Goal: Check status: Check status

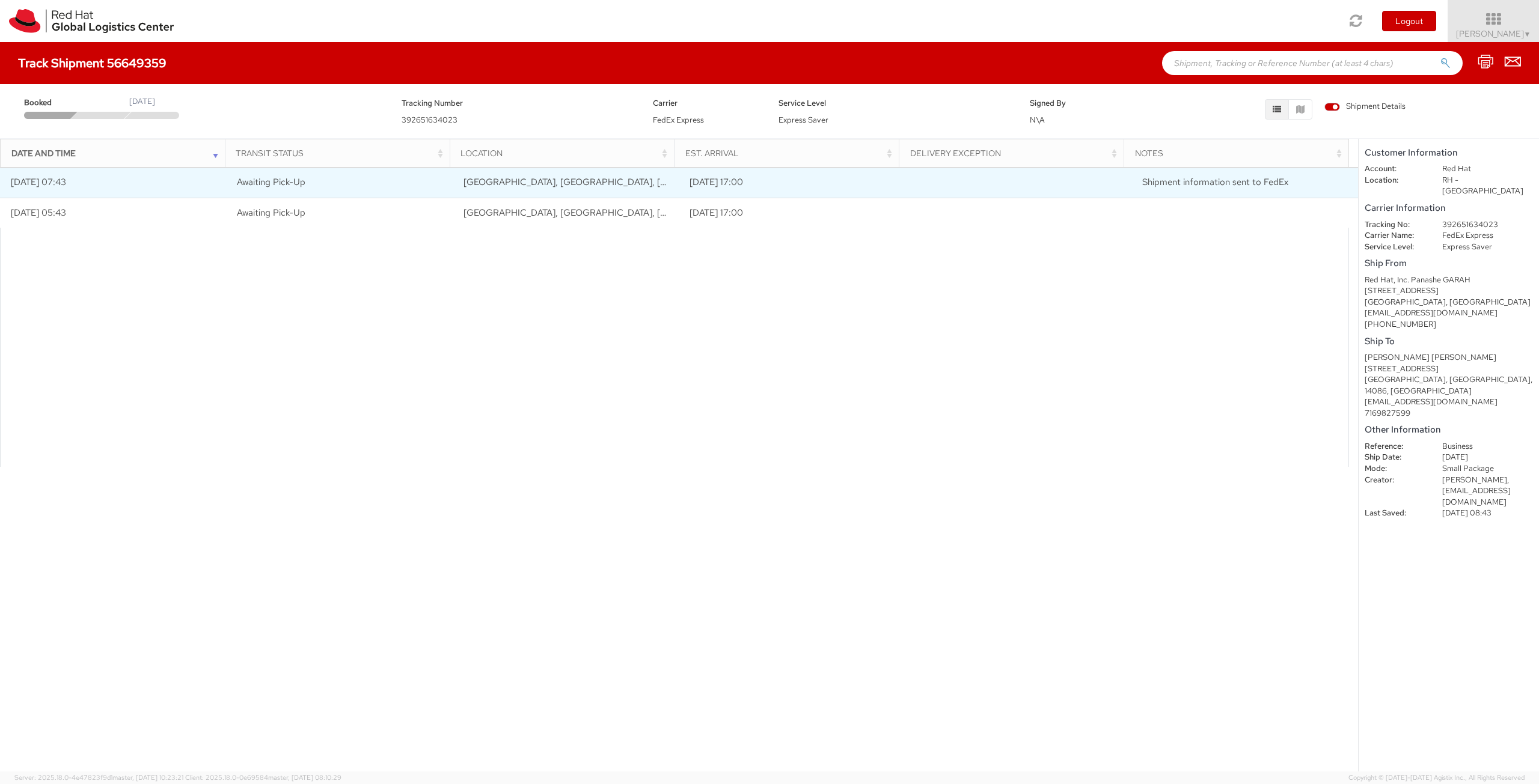
drag, startPoint x: 715, startPoint y: 358, endPoint x: 563, endPoint y: 180, distance: 234.1
click at [714, 356] on div at bounding box center [674, 347] width 1348 height 239
click at [1200, 186] on span "Shipment information sent to FedEx" at bounding box center [1215, 181] width 146 height 12
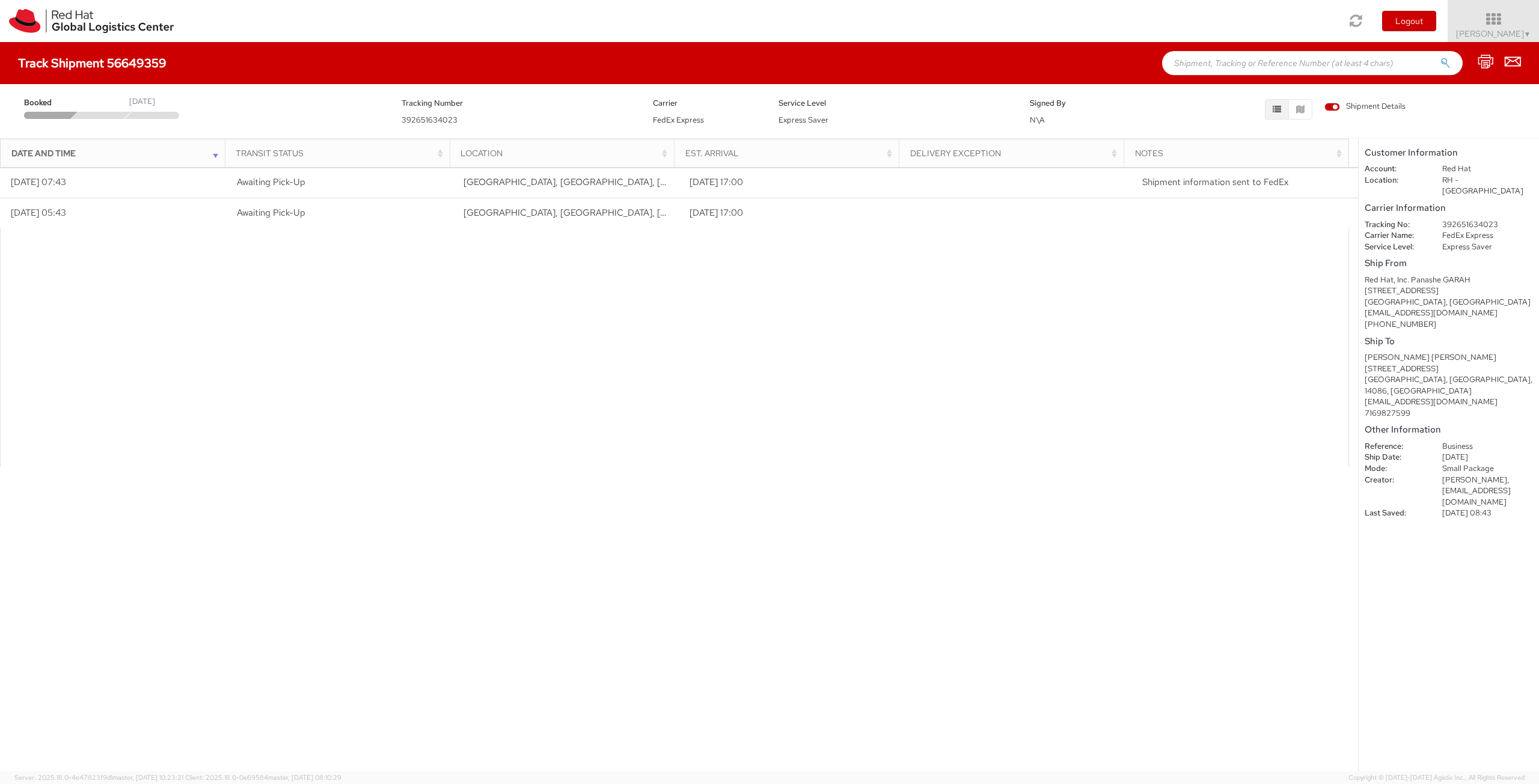
click at [1456, 219] on dd "392651634023" at bounding box center [1487, 225] width 109 height 11
drag, startPoint x: 687, startPoint y: 116, endPoint x: 702, endPoint y: 116, distance: 15.0
click at [702, 116] on span "FedEx Express" at bounding box center [678, 119] width 51 height 10
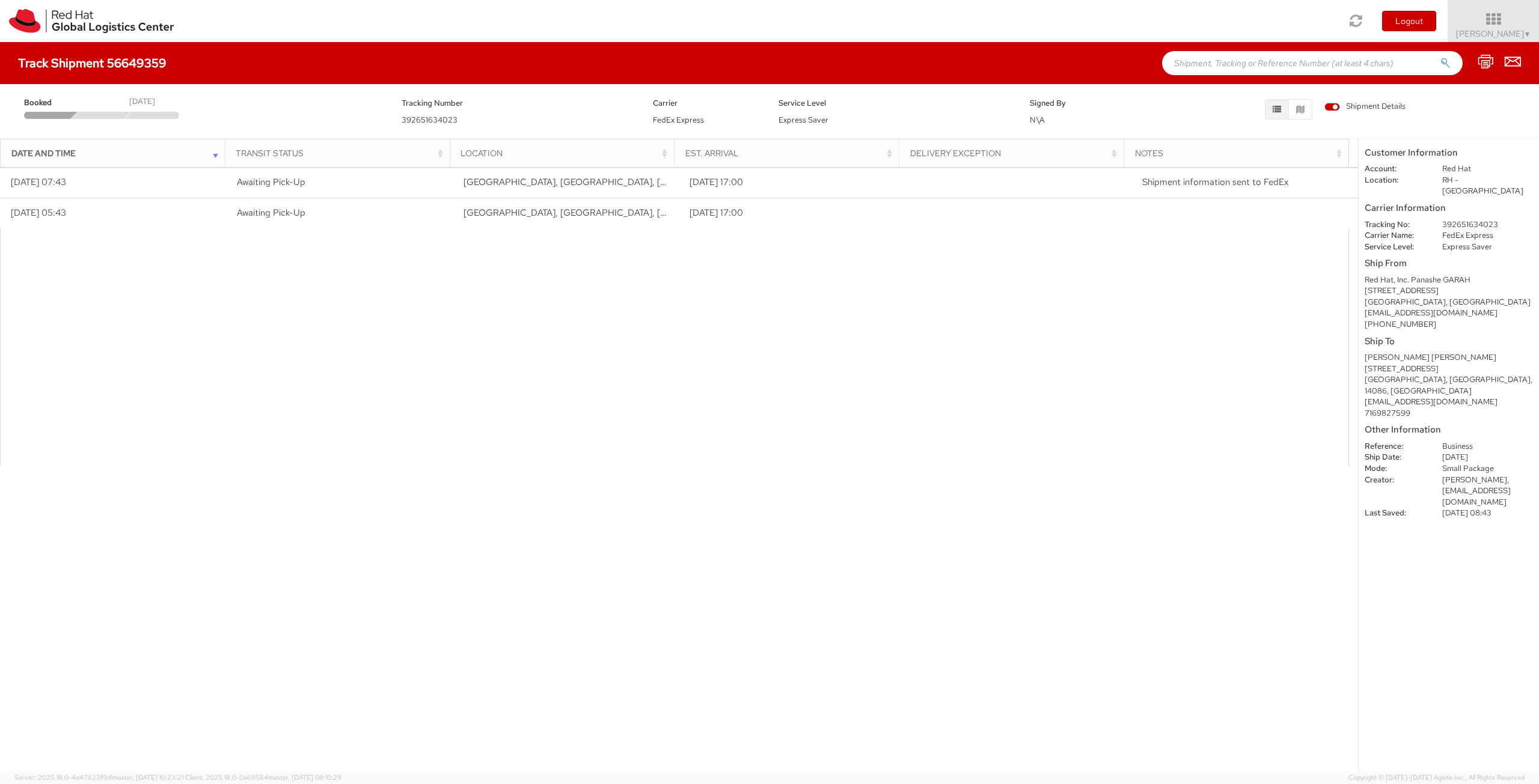
drag, startPoint x: 708, startPoint y: 310, endPoint x: 710, endPoint y: 300, distance: 10.2
click at [710, 303] on div at bounding box center [674, 347] width 1348 height 239
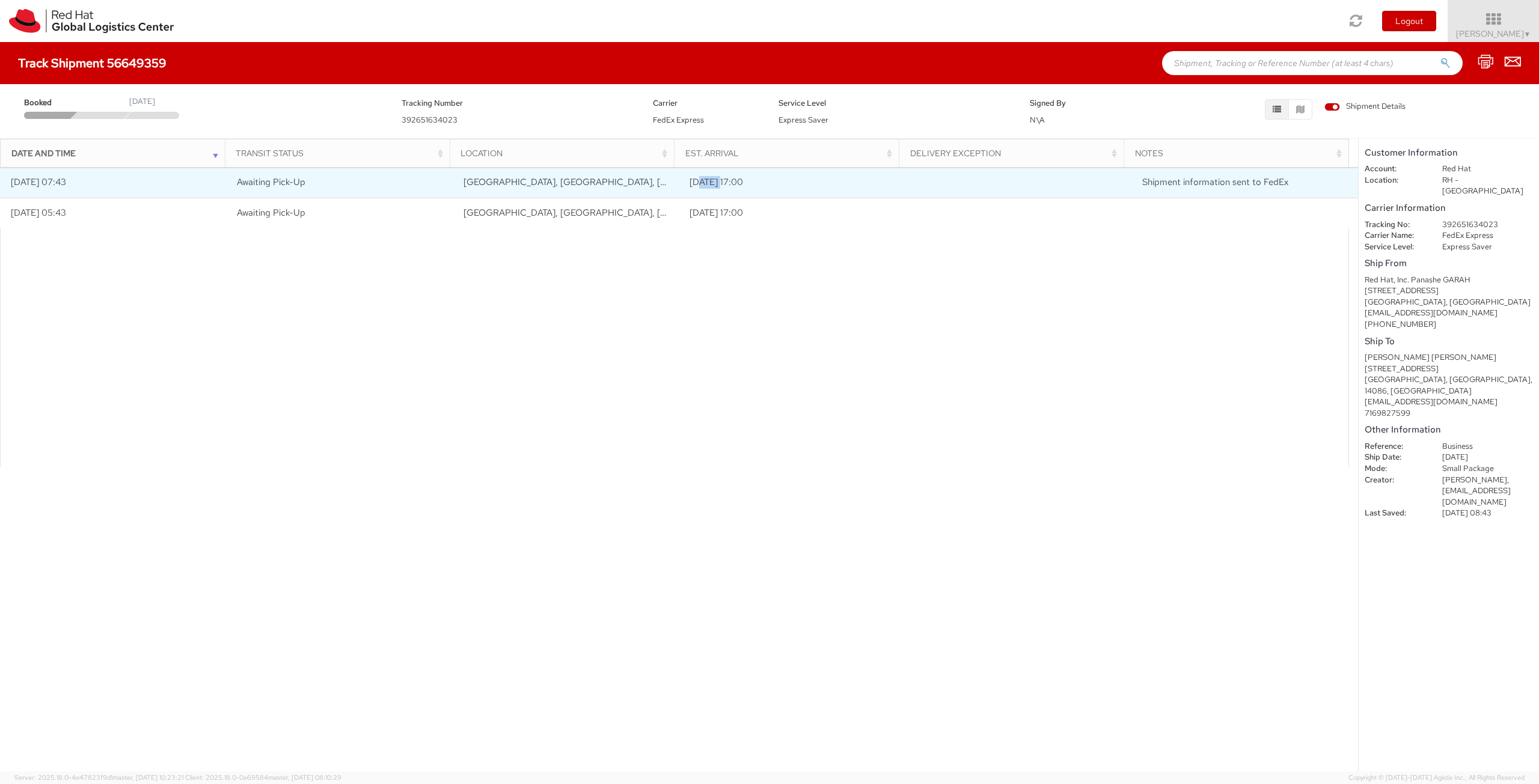
drag, startPoint x: 695, startPoint y: 179, endPoint x: 727, endPoint y: 180, distance: 32.0
click at [727, 180] on td "[DATE] 17:00" at bounding box center [792, 182] width 227 height 30
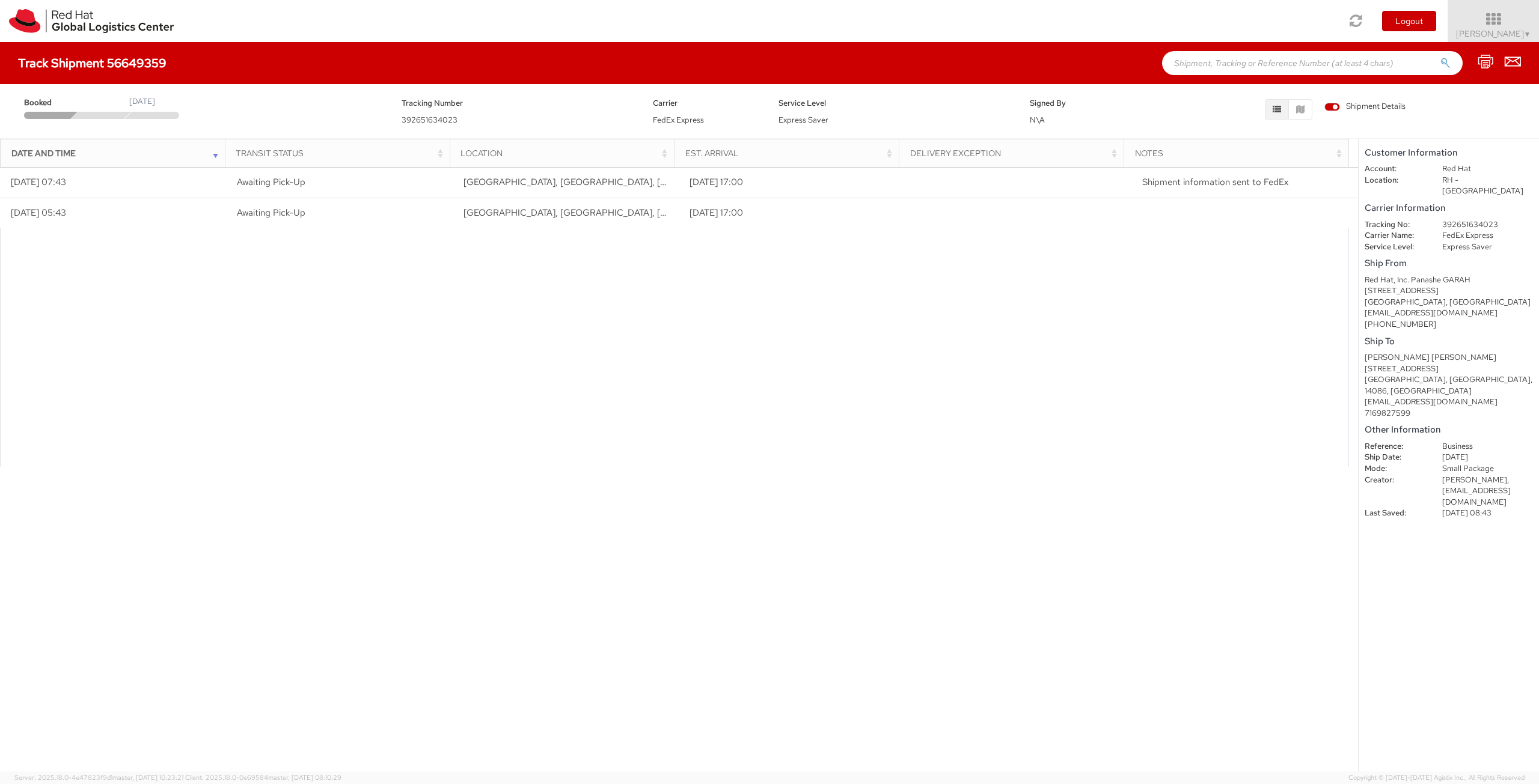
click at [717, 324] on div at bounding box center [674, 347] width 1348 height 239
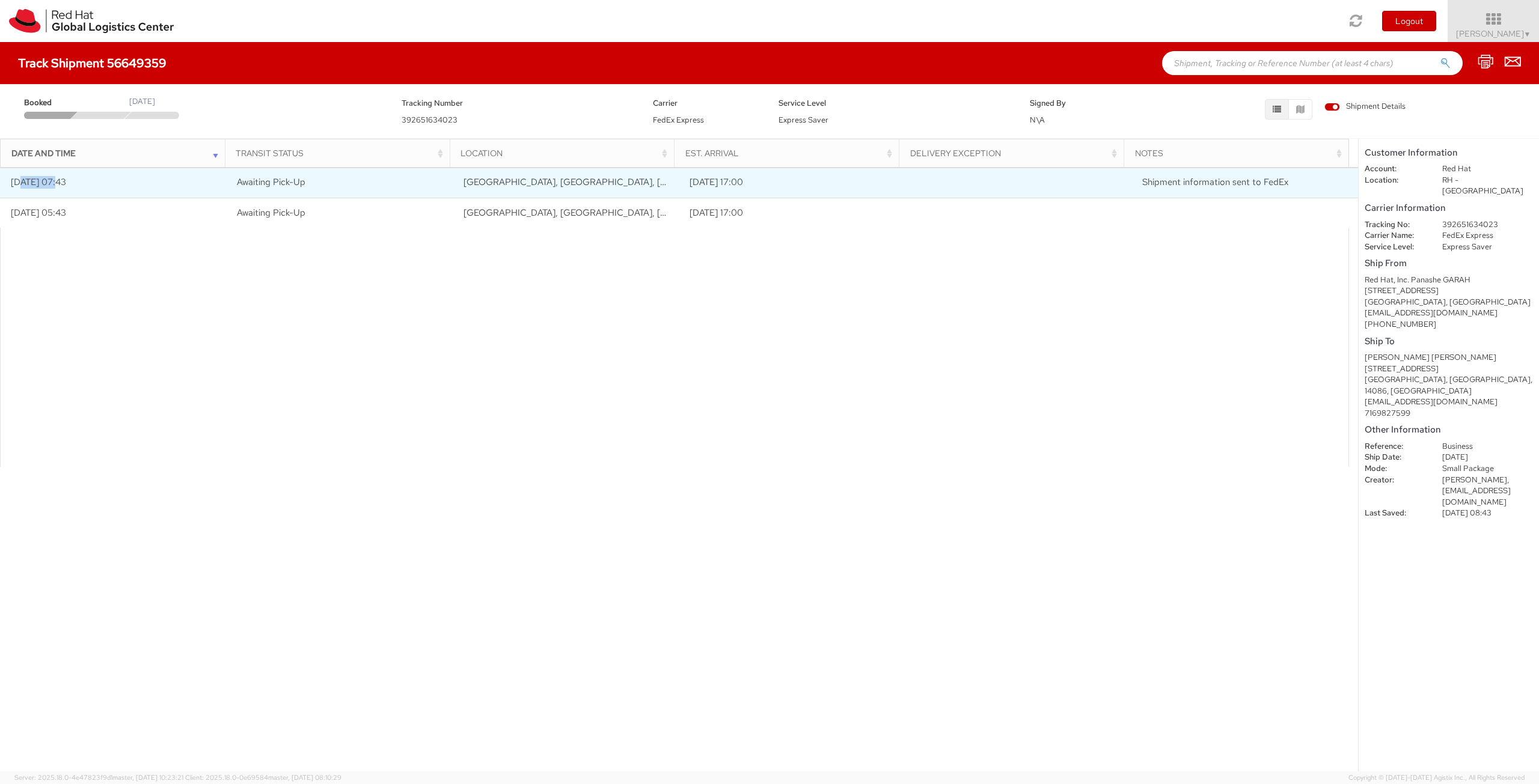
drag, startPoint x: 37, startPoint y: 186, endPoint x: 64, endPoint y: 184, distance: 27.1
click at [64, 184] on td "[DATE] 07:43" at bounding box center [113, 182] width 227 height 30
drag, startPoint x: 232, startPoint y: 183, endPoint x: 290, endPoint y: 183, distance: 58.0
click at [289, 183] on td "Awaiting Pick-Up" at bounding box center [339, 182] width 227 height 30
drag, startPoint x: 449, startPoint y: 190, endPoint x: 538, endPoint y: 189, distance: 89.0
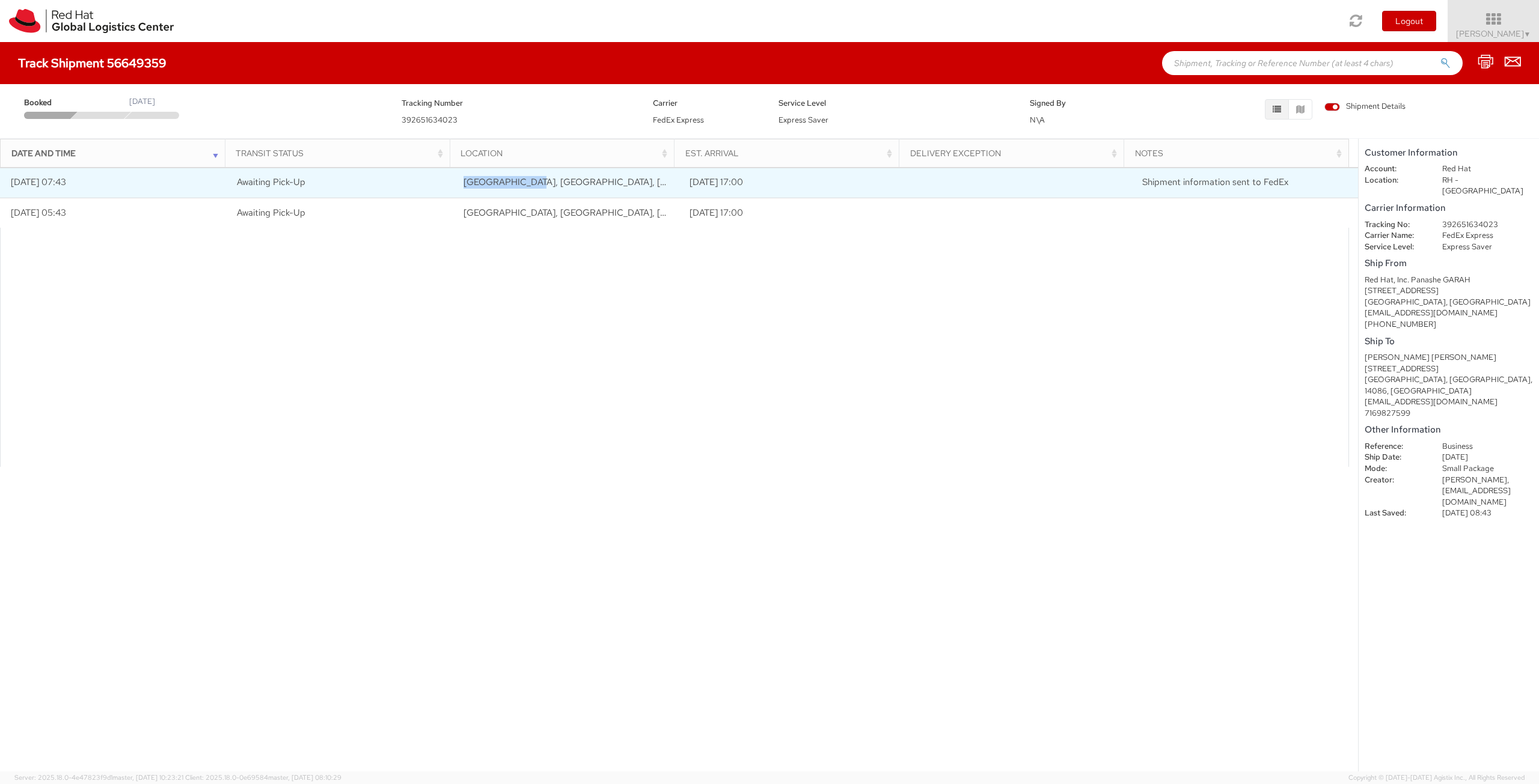
click at [538, 189] on td "[GEOGRAPHIC_DATA], [GEOGRAPHIC_DATA], [GEOGRAPHIC_DATA]" at bounding box center [565, 182] width 227 height 30
drag, startPoint x: 661, startPoint y: 183, endPoint x: 782, endPoint y: 183, distance: 121.0
click at [782, 183] on tr "[DATE] 07:43 Awaiting Pick-Up [GEOGRAPHIC_DATA], [GEOGRAPHIC_DATA], [GEOGRAPHIC…" at bounding box center [679, 182] width 1358 height 30
click at [782, 183] on td "[DATE] 17:00" at bounding box center [792, 182] width 227 height 30
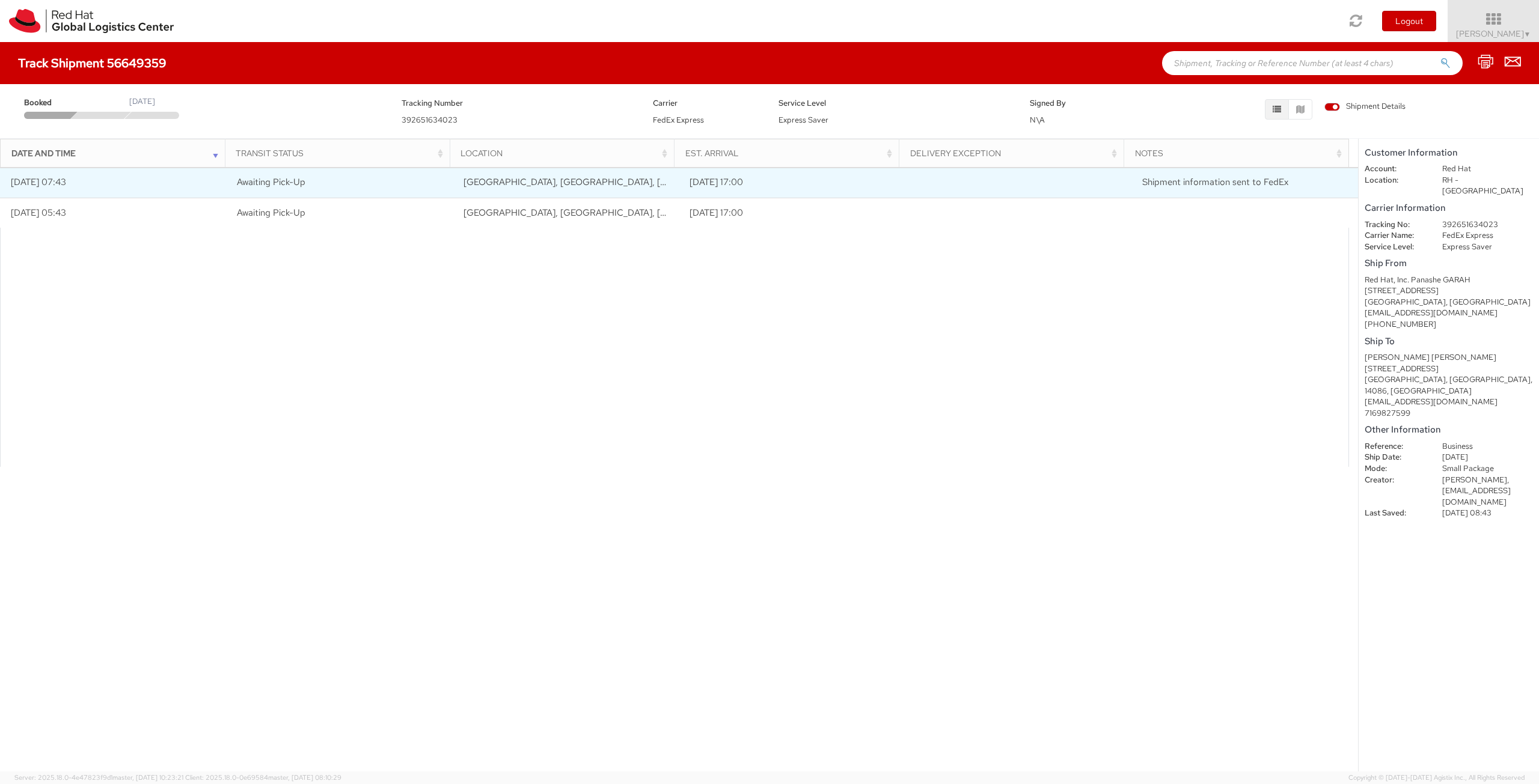
drag, startPoint x: 775, startPoint y: 182, endPoint x: 679, endPoint y: 182, distance: 96.0
click at [679, 182] on td "[DATE] 17:00" at bounding box center [792, 182] width 227 height 30
drag, startPoint x: 687, startPoint y: 181, endPoint x: 783, endPoint y: 181, distance: 96.0
click at [783, 181] on td "[DATE] 17:00" at bounding box center [792, 182] width 227 height 30
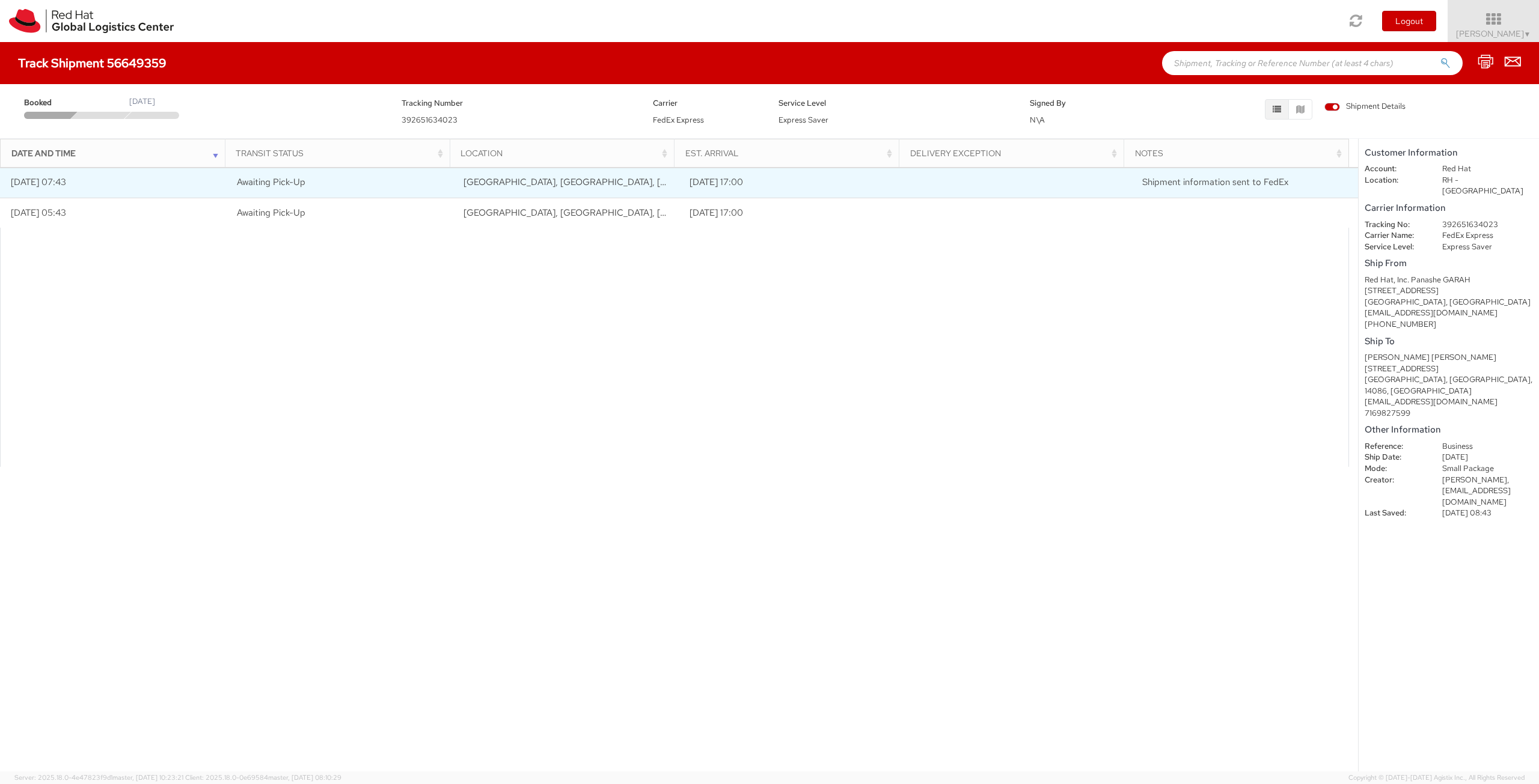
click at [783, 181] on td "[DATE] 17:00" at bounding box center [792, 182] width 227 height 30
drag, startPoint x: 775, startPoint y: 179, endPoint x: 652, endPoint y: 178, distance: 123.0
click at [652, 178] on tr "[DATE] 07:43 Awaiting Pick-Up [GEOGRAPHIC_DATA], [GEOGRAPHIC_DATA], [GEOGRAPHIC…" at bounding box center [679, 182] width 1358 height 30
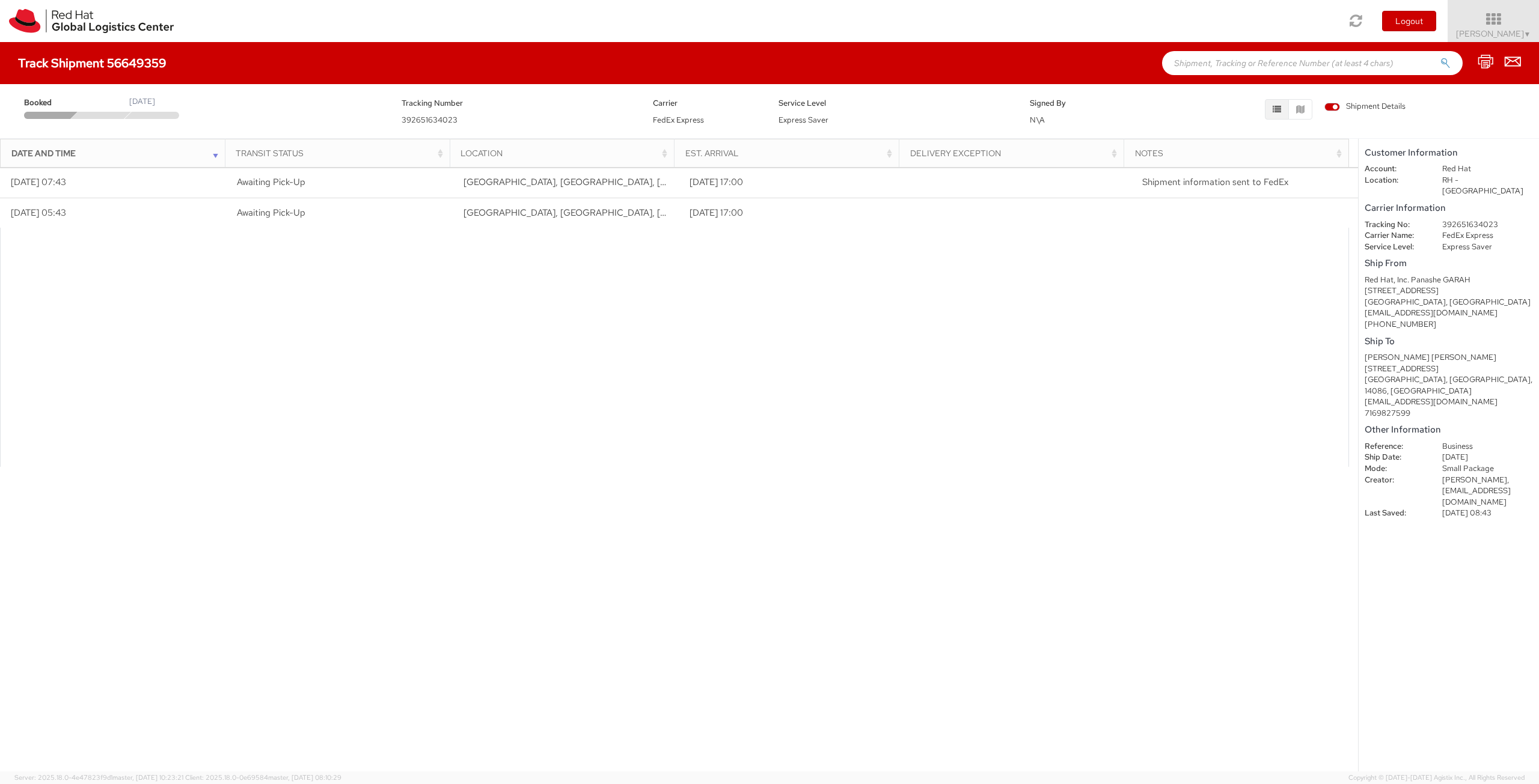
drag, startPoint x: 137, startPoint y: 97, endPoint x: 198, endPoint y: 97, distance: 61.0
click at [155, 97] on div "[DATE]" at bounding box center [142, 102] width 26 height 11
drag, startPoint x: 446, startPoint y: 115, endPoint x: 645, endPoint y: 115, distance: 199.0
click at [523, 115] on div "Tracking Number 392651634023" at bounding box center [518, 111] width 252 height 30
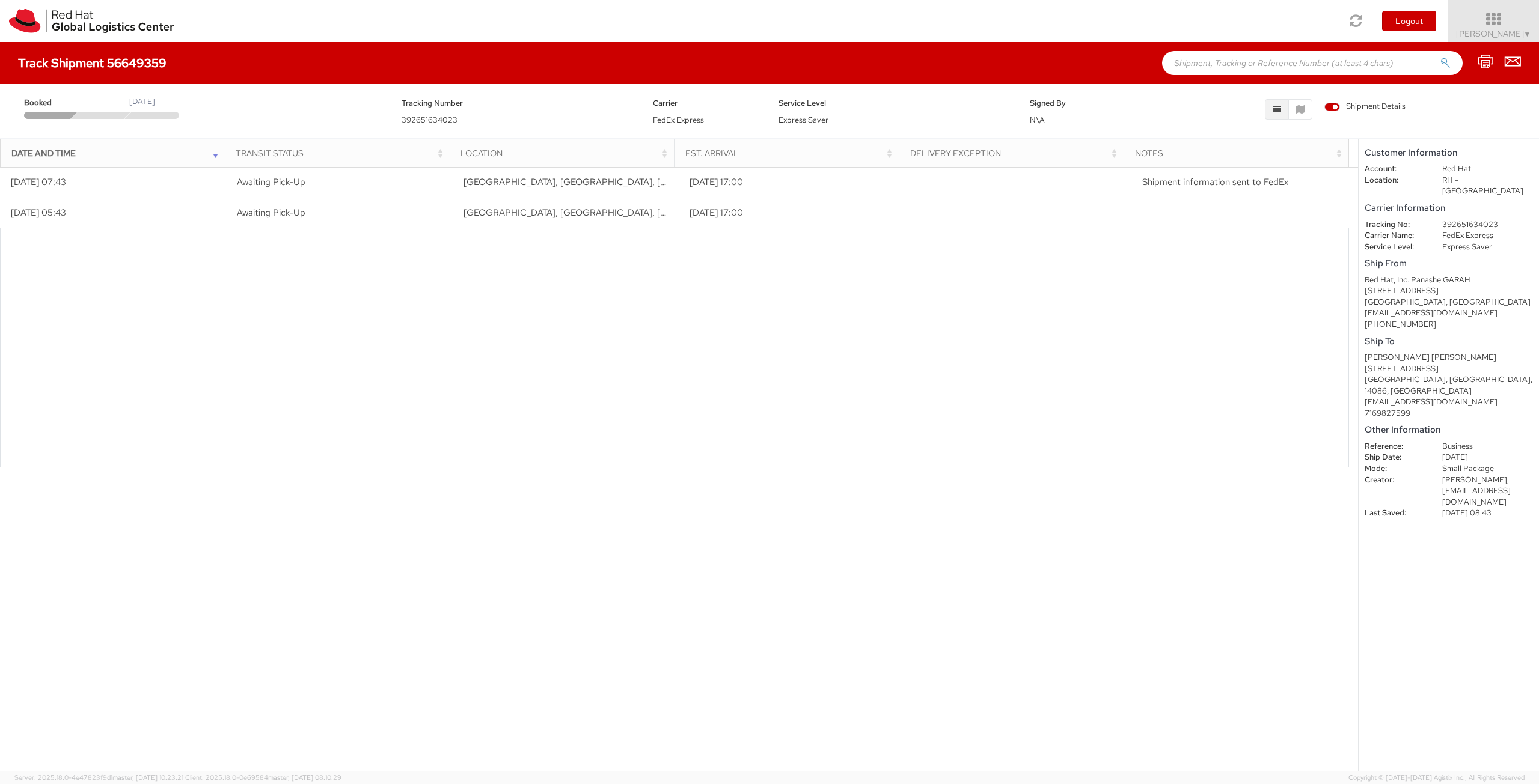
drag, startPoint x: 723, startPoint y: 115, endPoint x: 782, endPoint y: 115, distance: 59.0
click at [731, 115] on div "Carrier FedEx Express" at bounding box center [707, 111] width 126 height 30
drag, startPoint x: 782, startPoint y: 115, endPoint x: 820, endPoint y: 116, distance: 38.0
click at [820, 116] on span "Express Saver" at bounding box center [804, 119] width 50 height 10
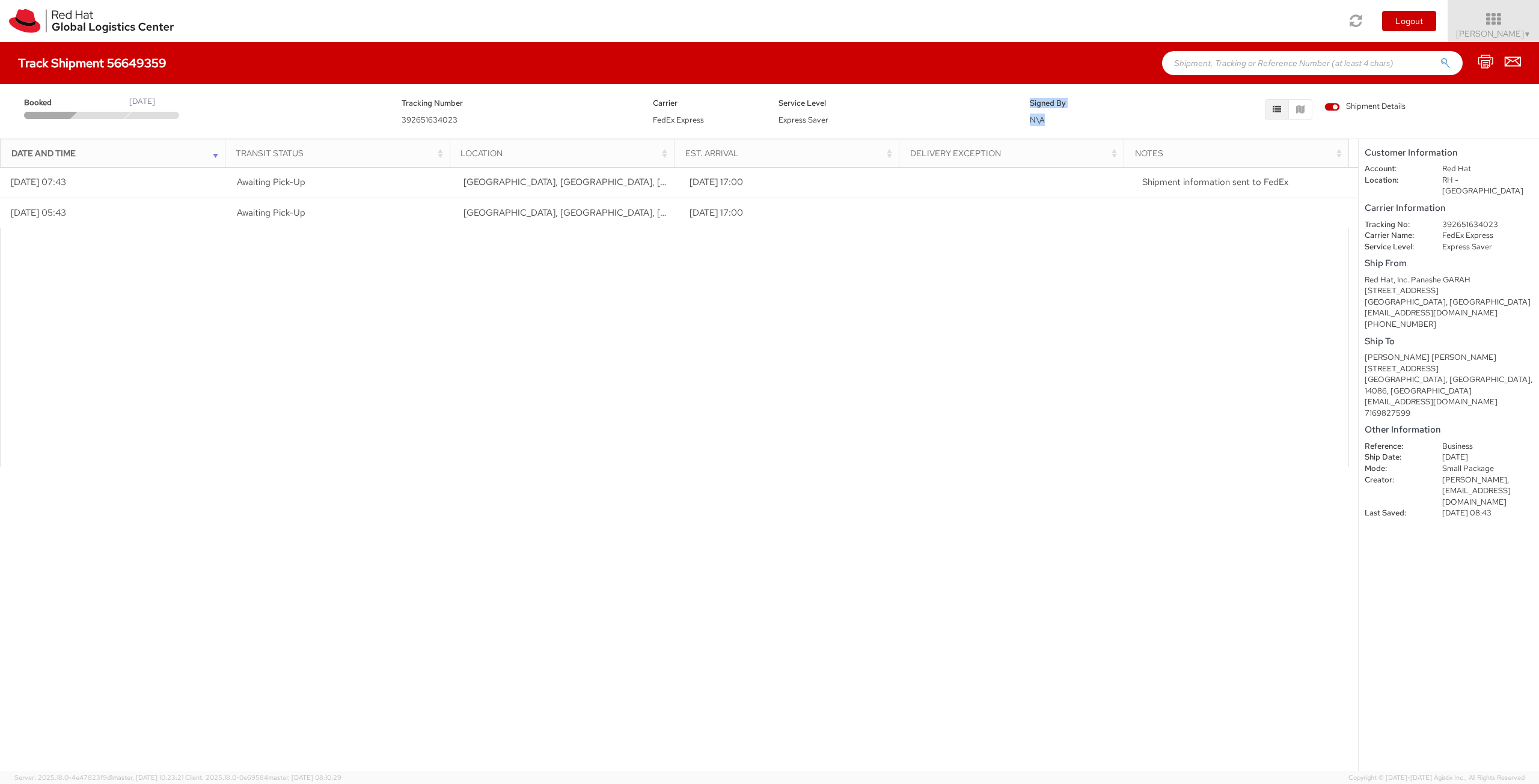
drag, startPoint x: 1016, startPoint y: 110, endPoint x: 1110, endPoint y: 113, distance: 94.0
click at [1098, 113] on div "Booked [DATE] Tracking Number 392651634023 Carrier FedEx Express Service Level …" at bounding box center [770, 107] width 1521 height 36
drag, startPoint x: 1125, startPoint y: 370, endPoint x: 1379, endPoint y: 298, distance: 264.0
click at [1127, 370] on div at bounding box center [674, 347] width 1348 height 239
drag, startPoint x: 1448, startPoint y: 446, endPoint x: 1498, endPoint y: 446, distance: 50.0
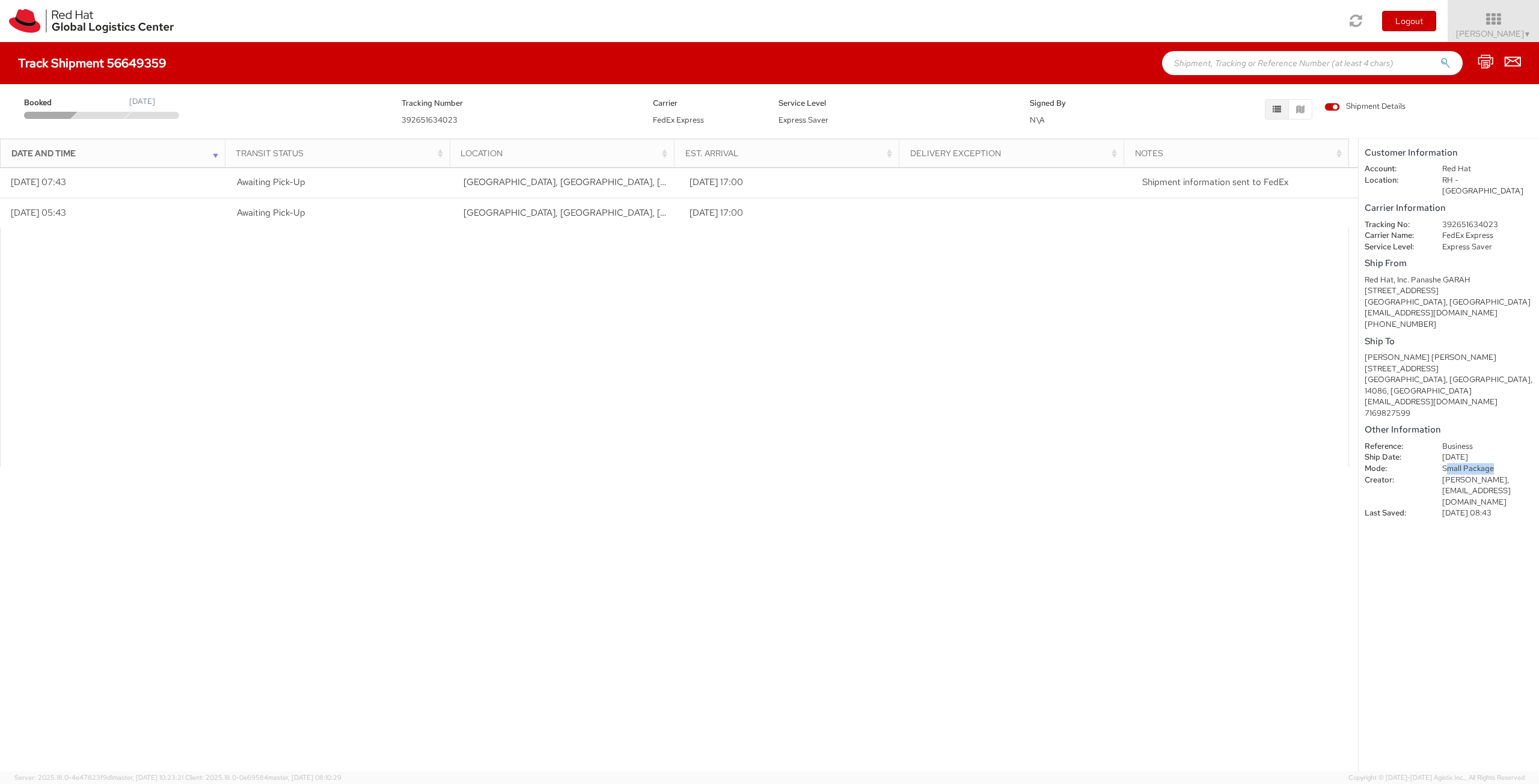
click at [1498, 463] on dd "Small Package" at bounding box center [1487, 469] width 109 height 11
drag, startPoint x: 1503, startPoint y: 457, endPoint x: 1448, endPoint y: 435, distance: 59.2
click at [1434, 441] on dl "Reference: Business Ship Date: [DATE] Mode: Small Package Creator: [PERSON_NAME…" at bounding box center [1447, 480] width 186 height 78
click at [1493, 474] on dd "[PERSON_NAME], [EMAIL_ADDRESS][DOMAIN_NAME]" at bounding box center [1487, 491] width 109 height 33
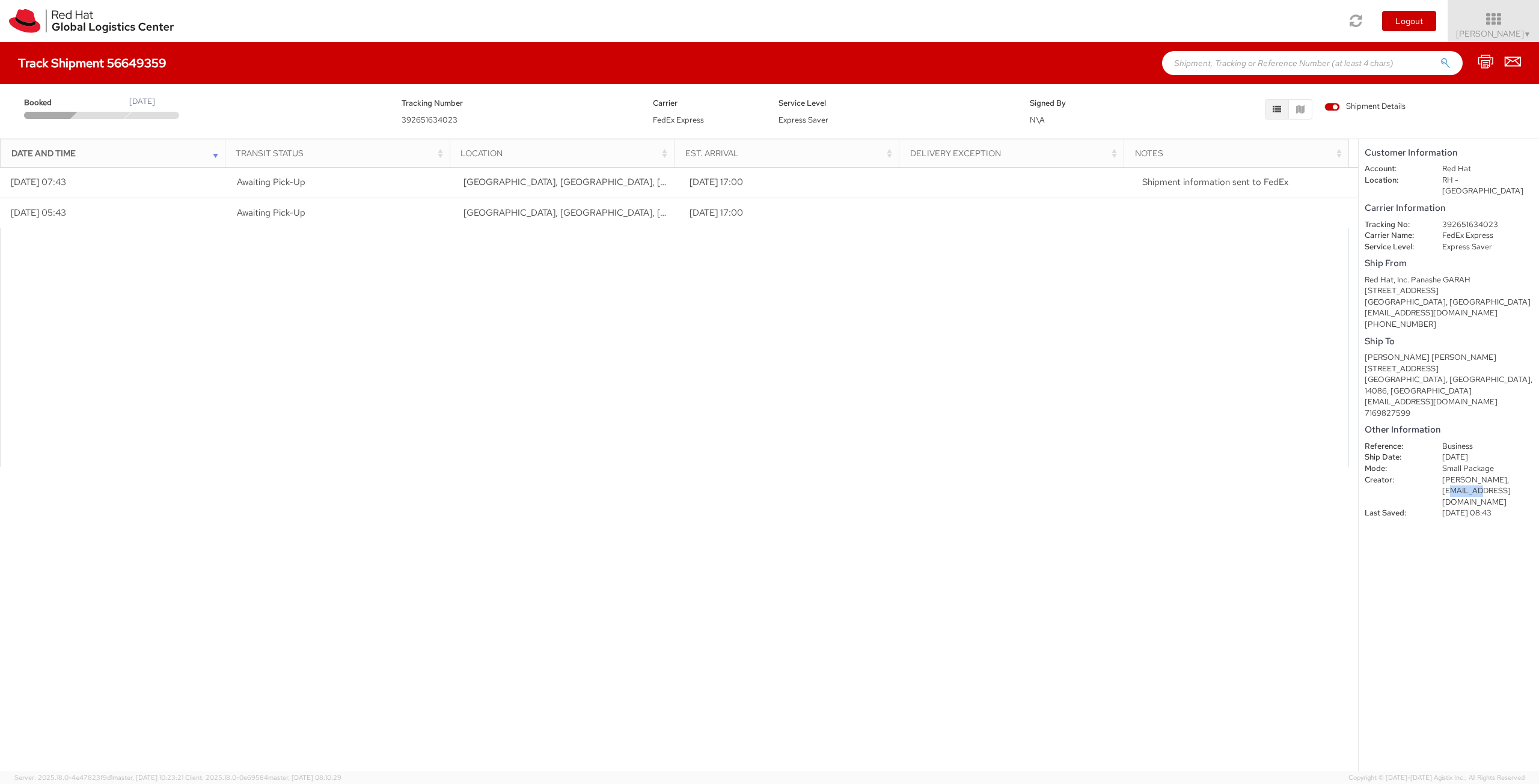
drag, startPoint x: 1471, startPoint y: 471, endPoint x: 1447, endPoint y: 467, distance: 24.3
click at [1447, 474] on dd "[PERSON_NAME], [EMAIL_ADDRESS][DOMAIN_NAME]" at bounding box center [1487, 491] width 109 height 33
drag, startPoint x: 1459, startPoint y: 478, endPoint x: 1513, endPoint y: 477, distance: 54.0
click at [1513, 508] on dd "[DATE] 08:43" at bounding box center [1487, 513] width 109 height 11
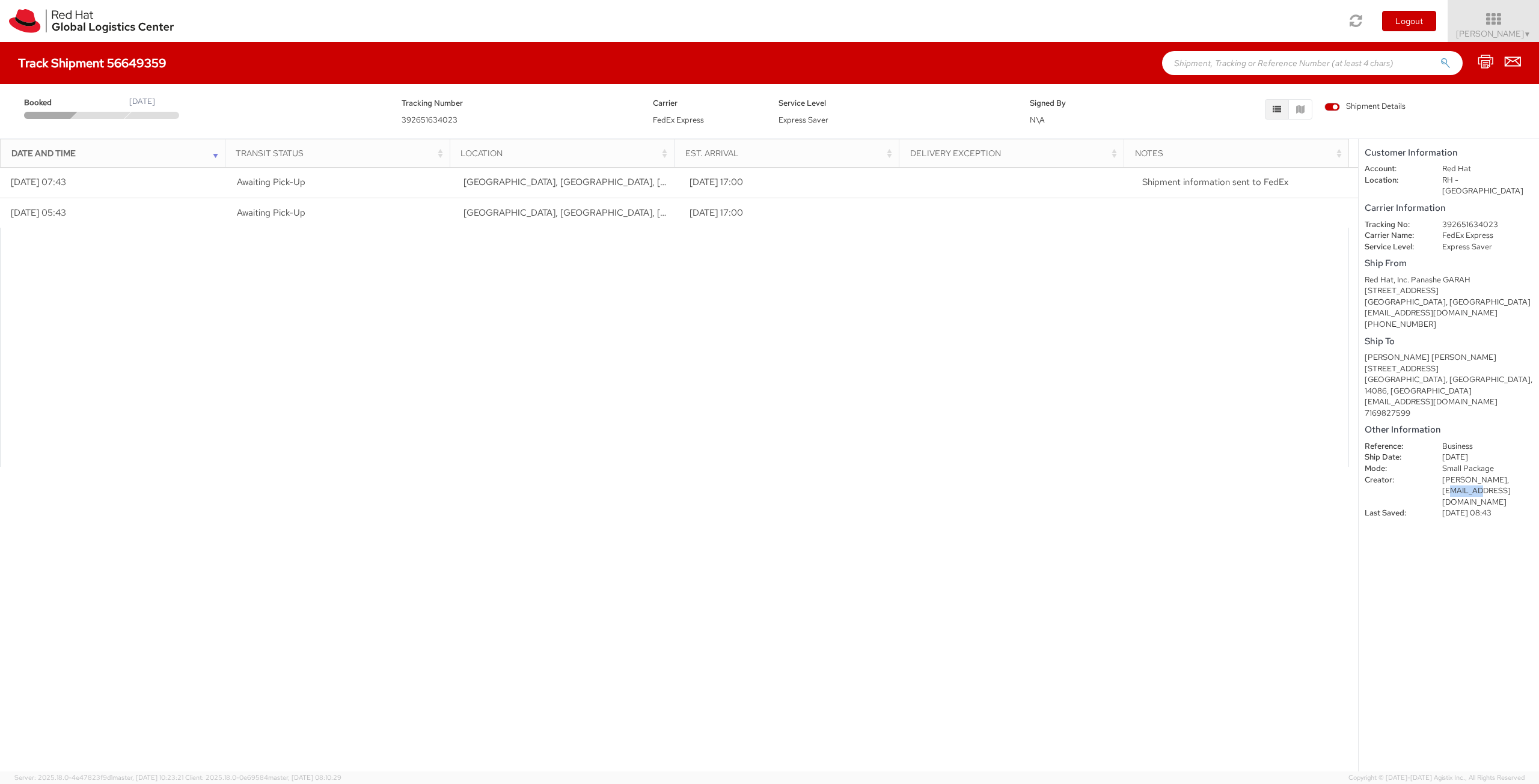
click at [1513, 508] on dd "[DATE] 08:43" at bounding box center [1487, 513] width 109 height 11
drag, startPoint x: 1369, startPoint y: 268, endPoint x: 1456, endPoint y: 247, distance: 89.5
click at [1456, 255] on div "Ship From Red Hat, Inc. Panashe GARAH [STREET_ADDRESS] [EMAIL_ADDRESS][DOMAIN_N…" at bounding box center [1448, 292] width 168 height 75
click at [1455, 219] on dd "392651634023" at bounding box center [1487, 225] width 109 height 11
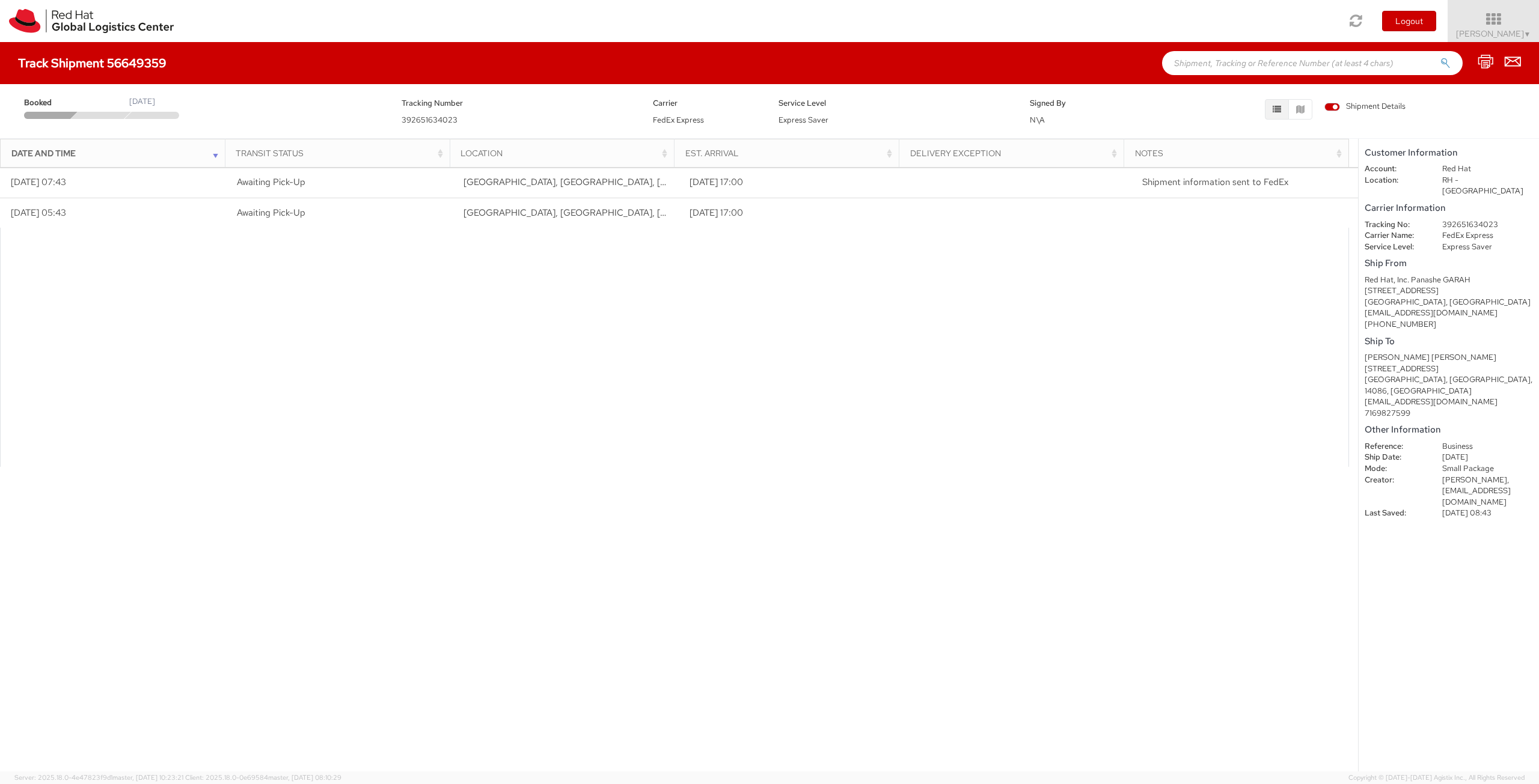
drag, startPoint x: 222, startPoint y: 361, endPoint x: 187, endPoint y: 17, distance: 345.8
click at [218, 339] on div at bounding box center [674, 347] width 1348 height 239
